Goal: Task Accomplishment & Management: Manage account settings

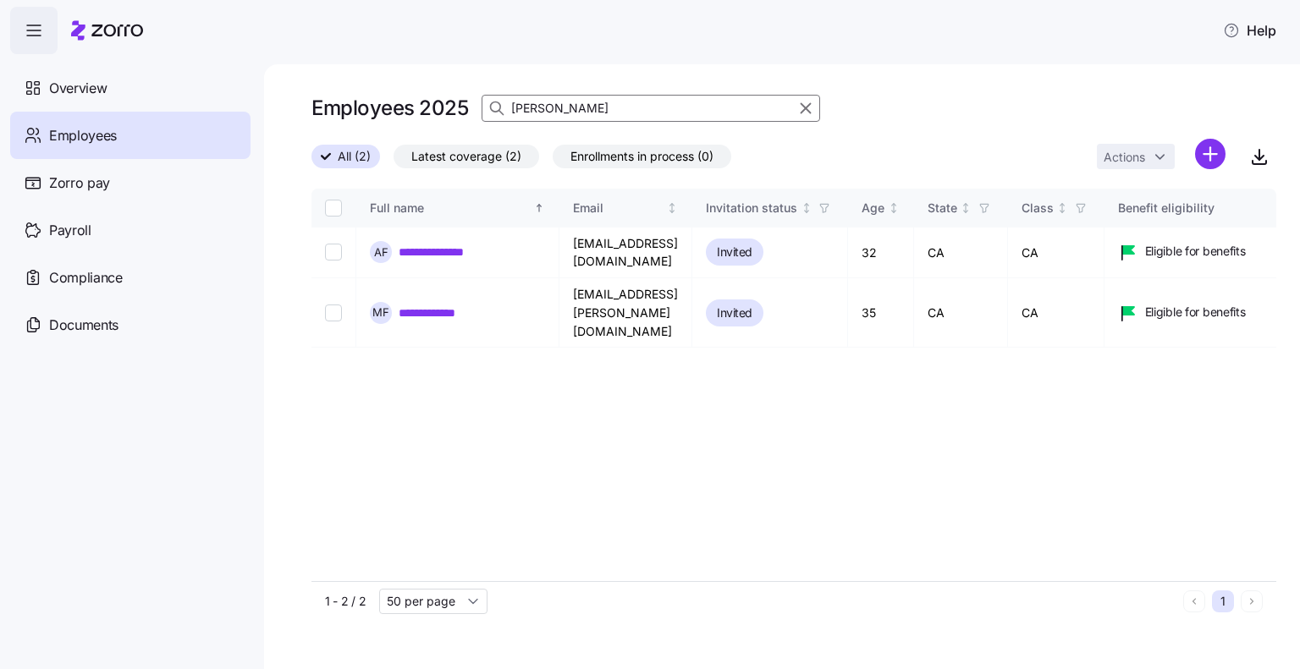
click at [509, 109] on div "[PERSON_NAME]" at bounding box center [651, 108] width 339 height 27
type input "Bouma"
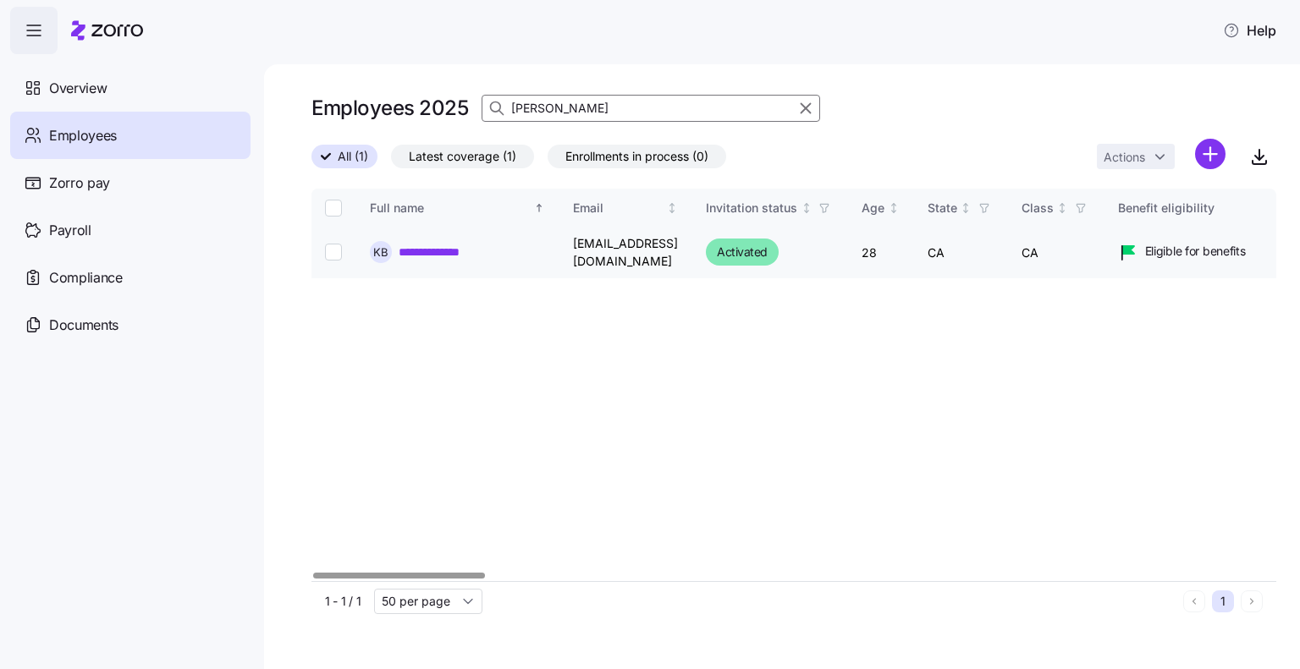
drag, startPoint x: 328, startPoint y: 246, endPoint x: 349, endPoint y: 244, distance: 21.3
click at [328, 246] on input "Select record 1" at bounding box center [333, 252] width 17 height 17
checkbox input "true"
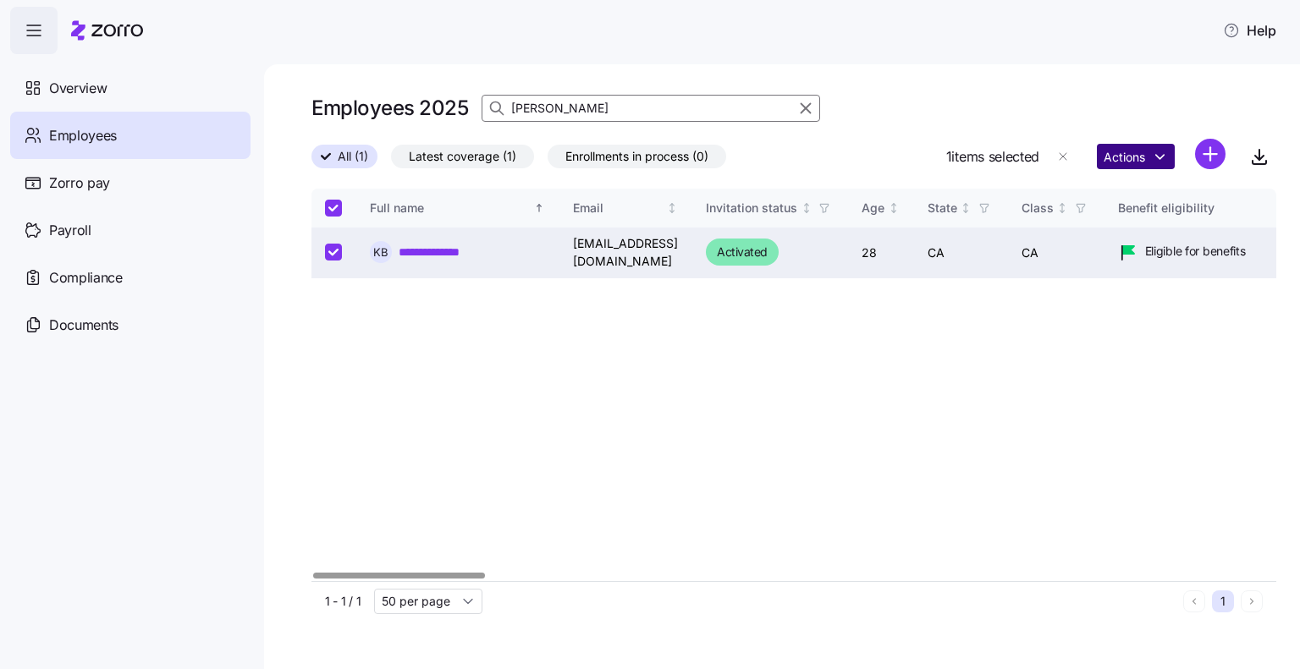
click at [1114, 157] on html "**********" at bounding box center [650, 329] width 1300 height 659
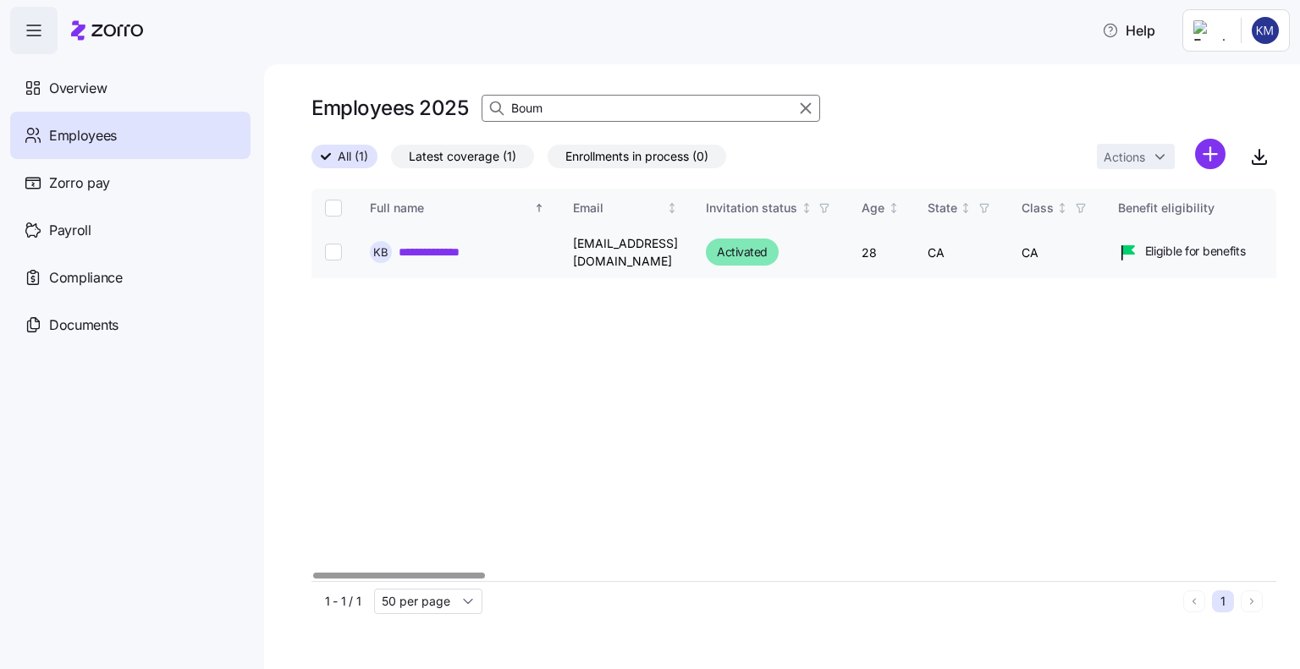
click at [326, 253] on input "Select record 1" at bounding box center [333, 252] width 17 height 17
checkbox input "true"
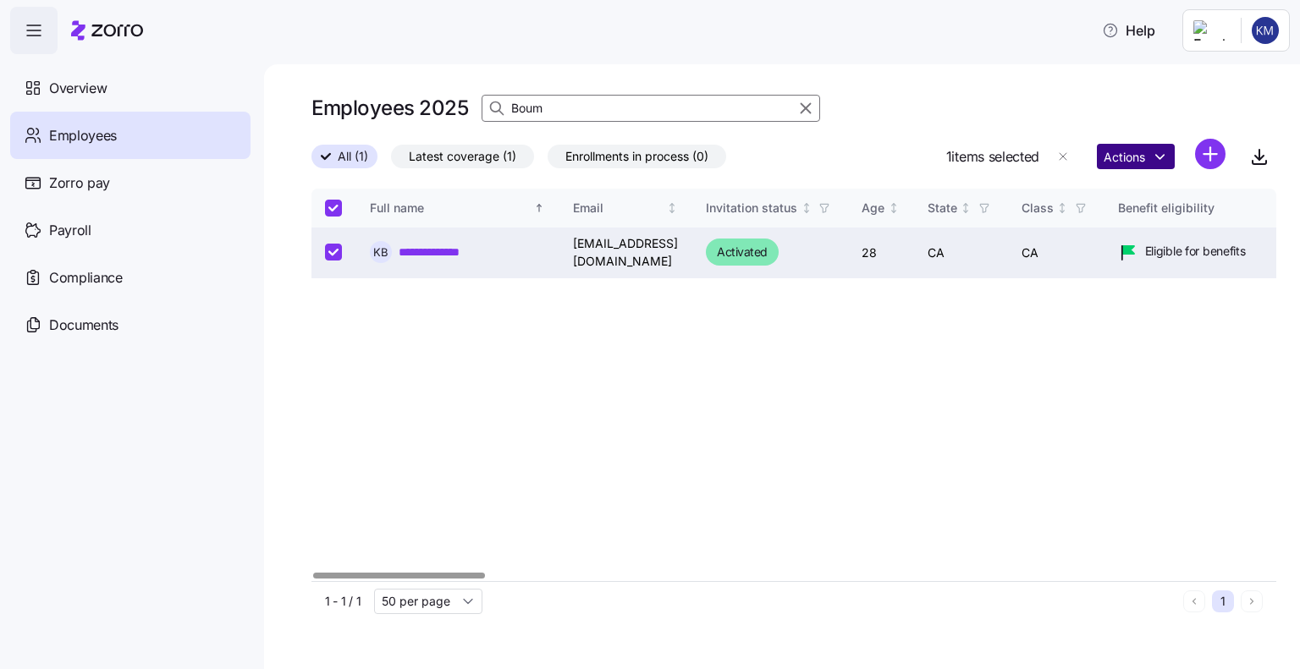
click at [1152, 154] on html "**********" at bounding box center [650, 329] width 1300 height 659
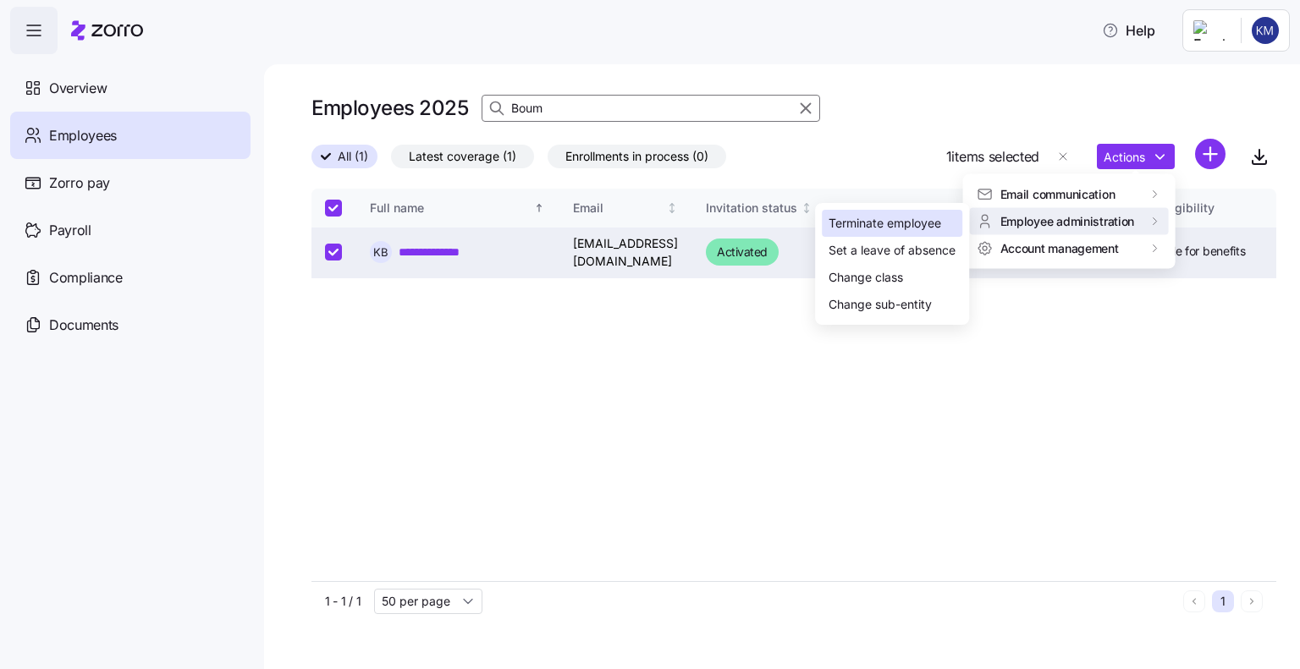
click at [899, 219] on div "Terminate employee" at bounding box center [885, 223] width 113 height 19
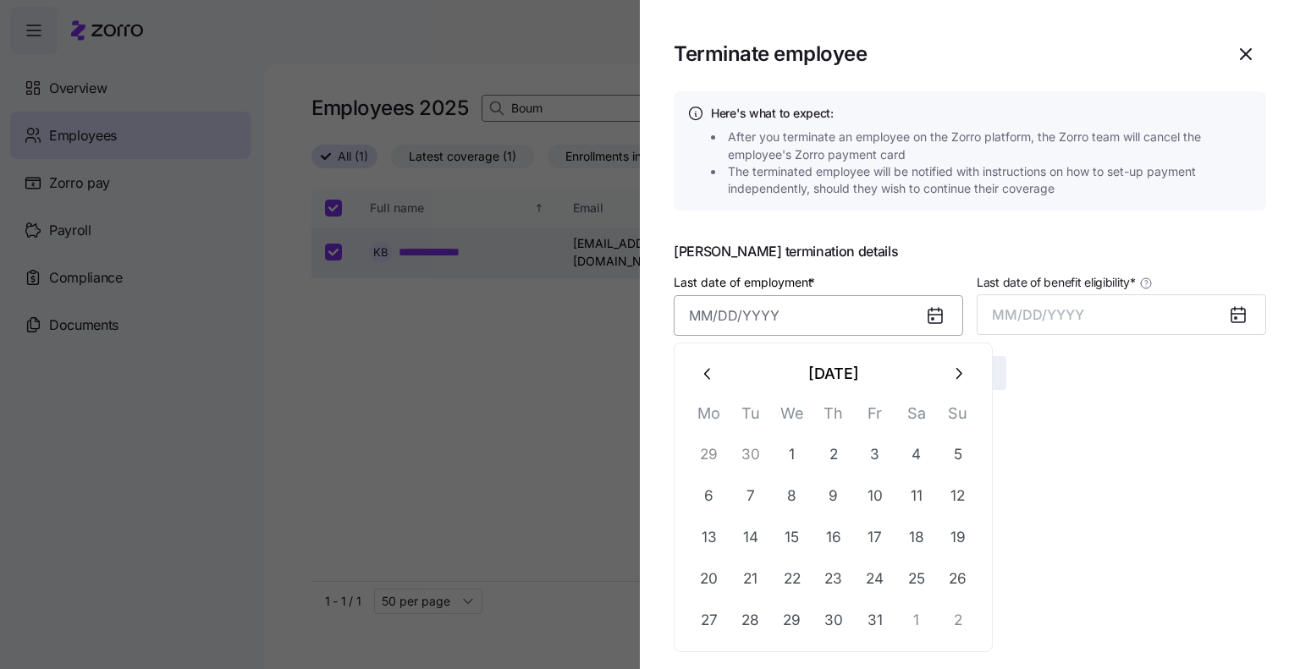
click at [729, 317] on input "Last date of employment *" at bounding box center [818, 315] width 289 height 41
click at [840, 495] on button "9" at bounding box center [833, 496] width 41 height 41
type input "October 9, 2025"
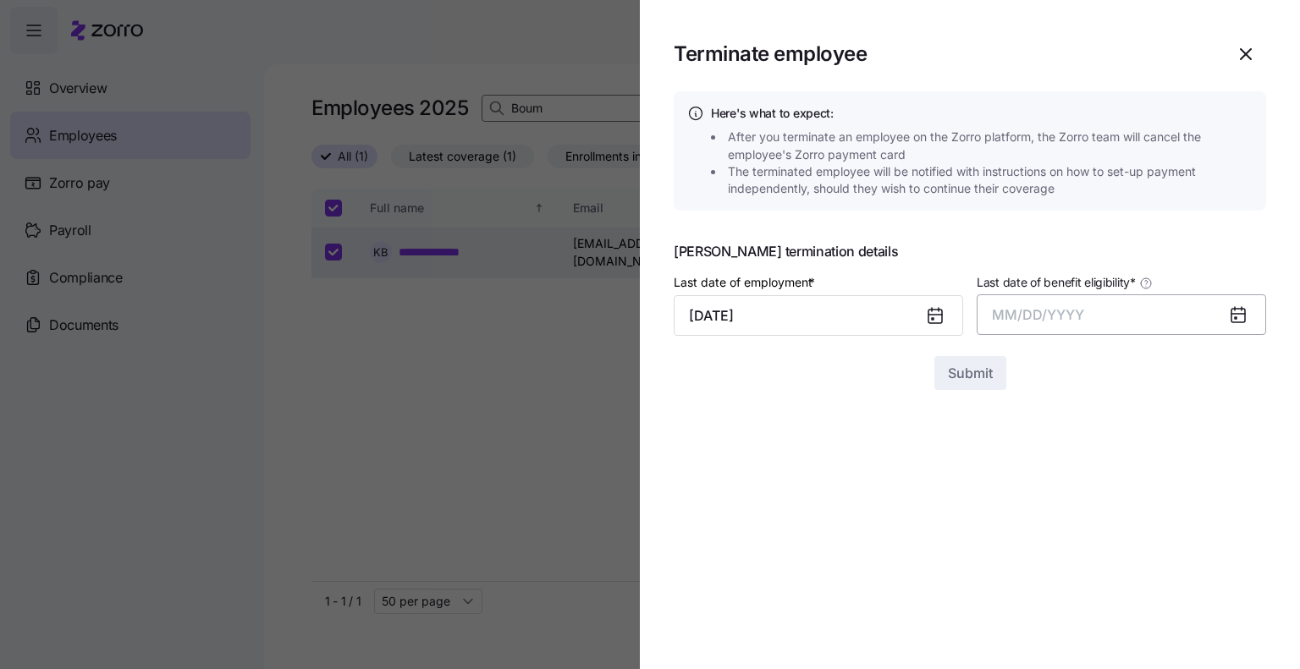
click at [1057, 307] on span "MM/DD/YYYY" at bounding box center [1038, 314] width 92 height 17
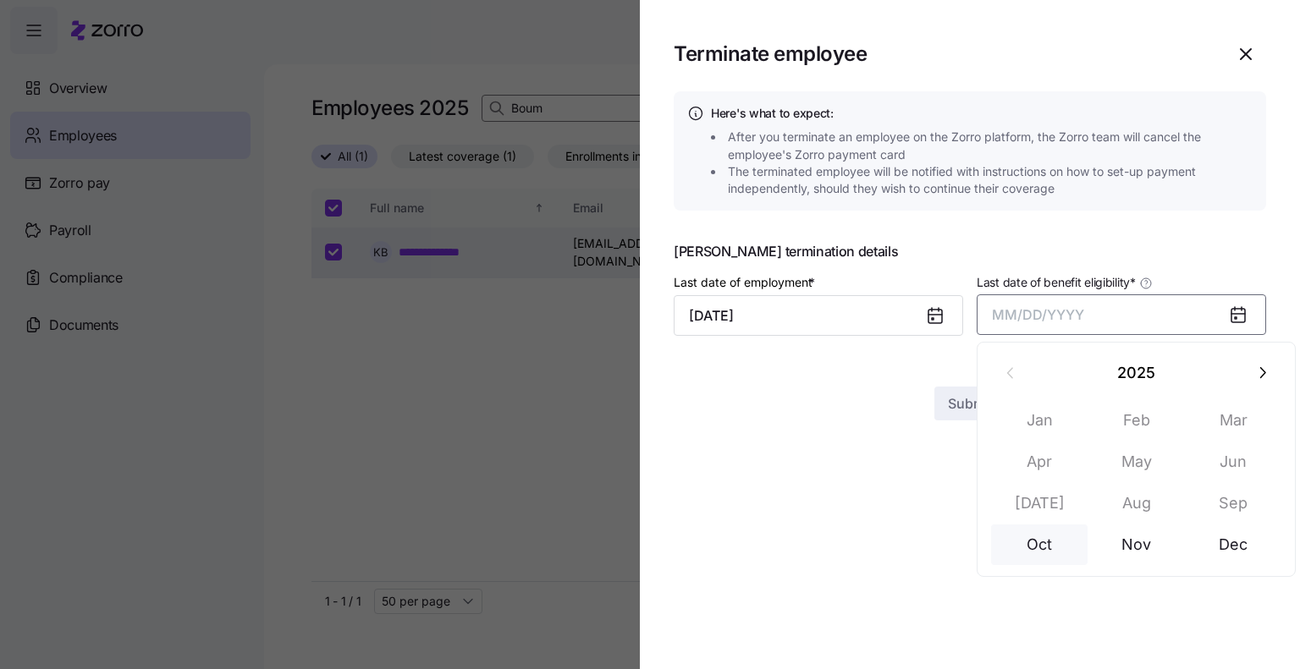
click at [1056, 553] on button "Oct" at bounding box center [1039, 545] width 96 height 41
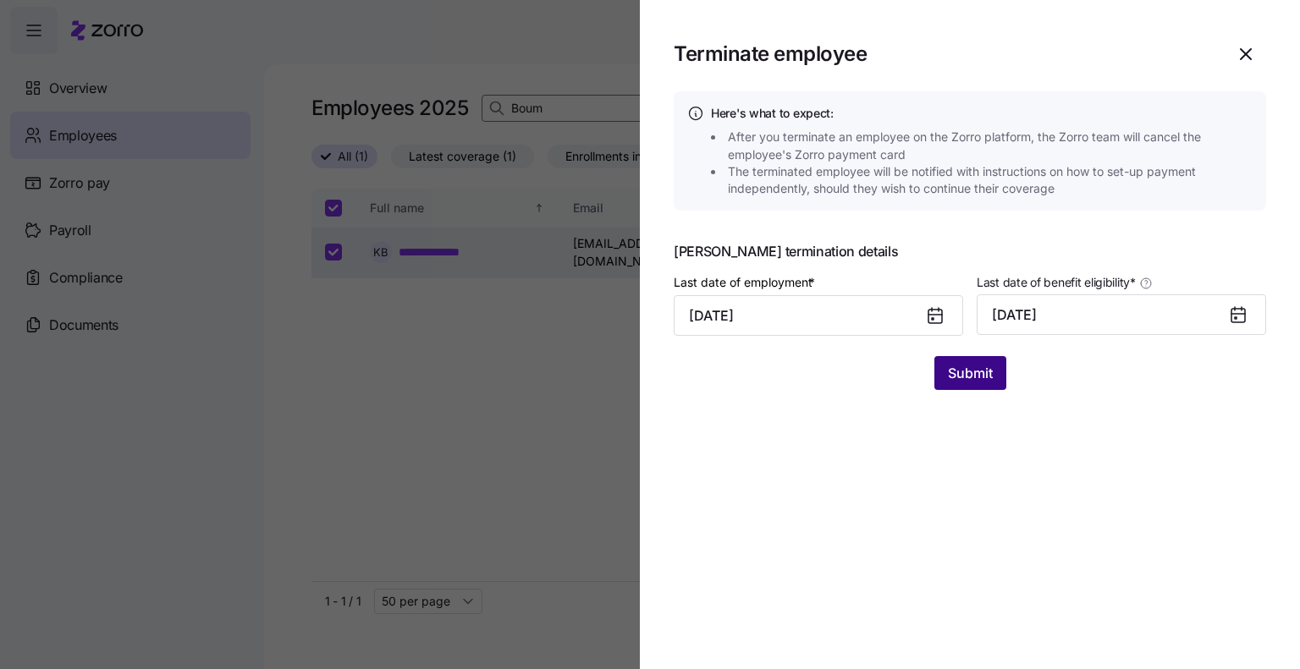
click at [956, 382] on span "Submit" at bounding box center [970, 373] width 45 height 20
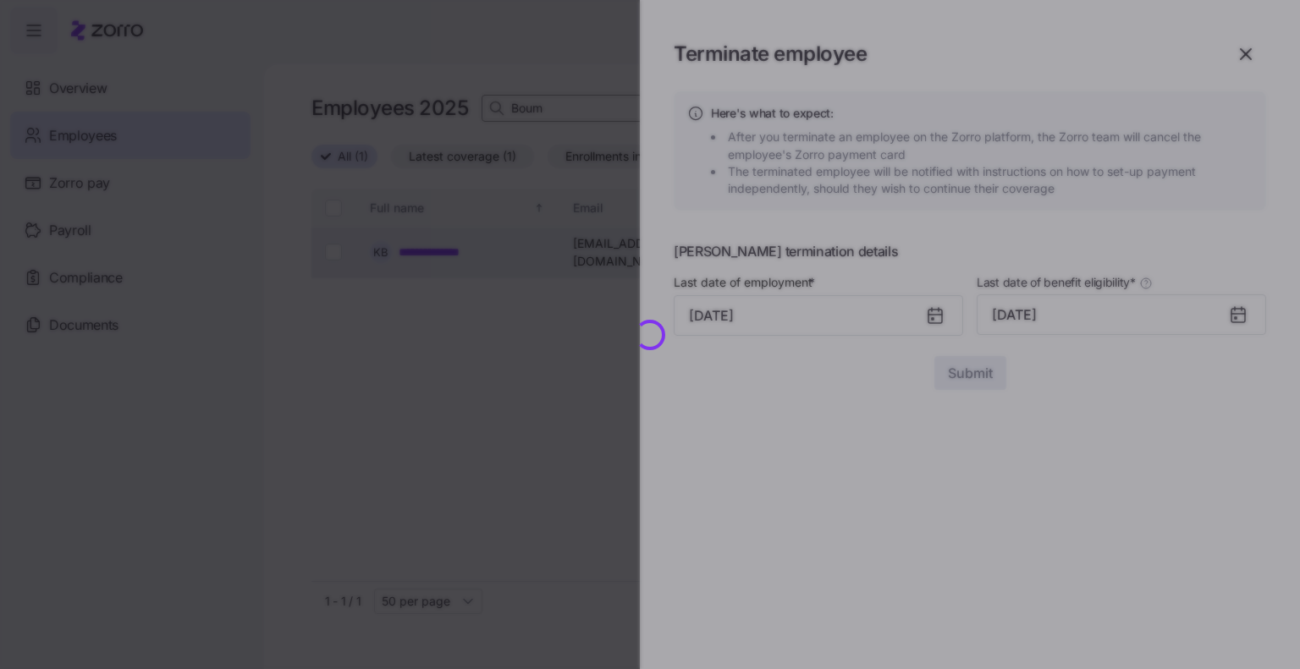
checkbox input "false"
